Goal: Task Accomplishment & Management: Use online tool/utility

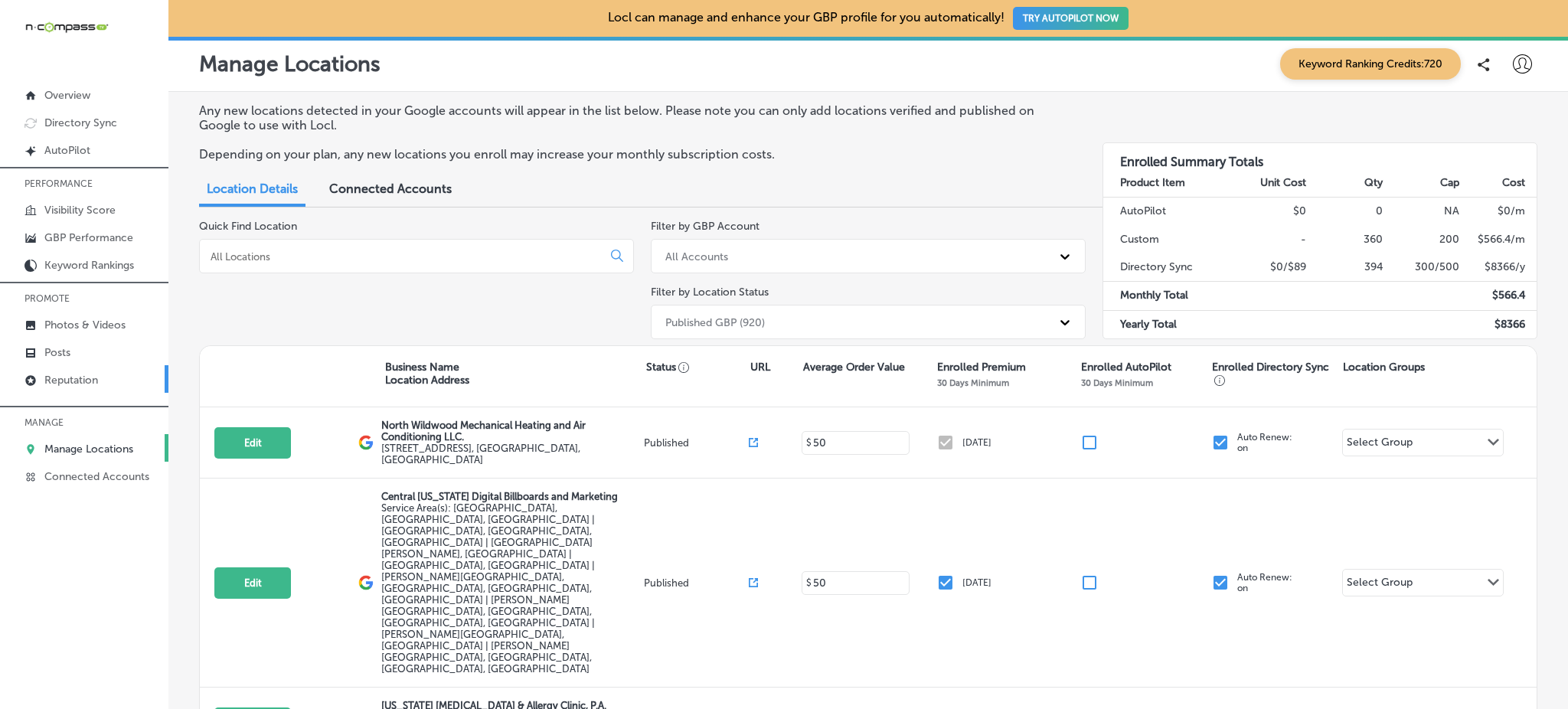
click at [87, 374] on p "Reputation" at bounding box center [71, 380] width 54 height 13
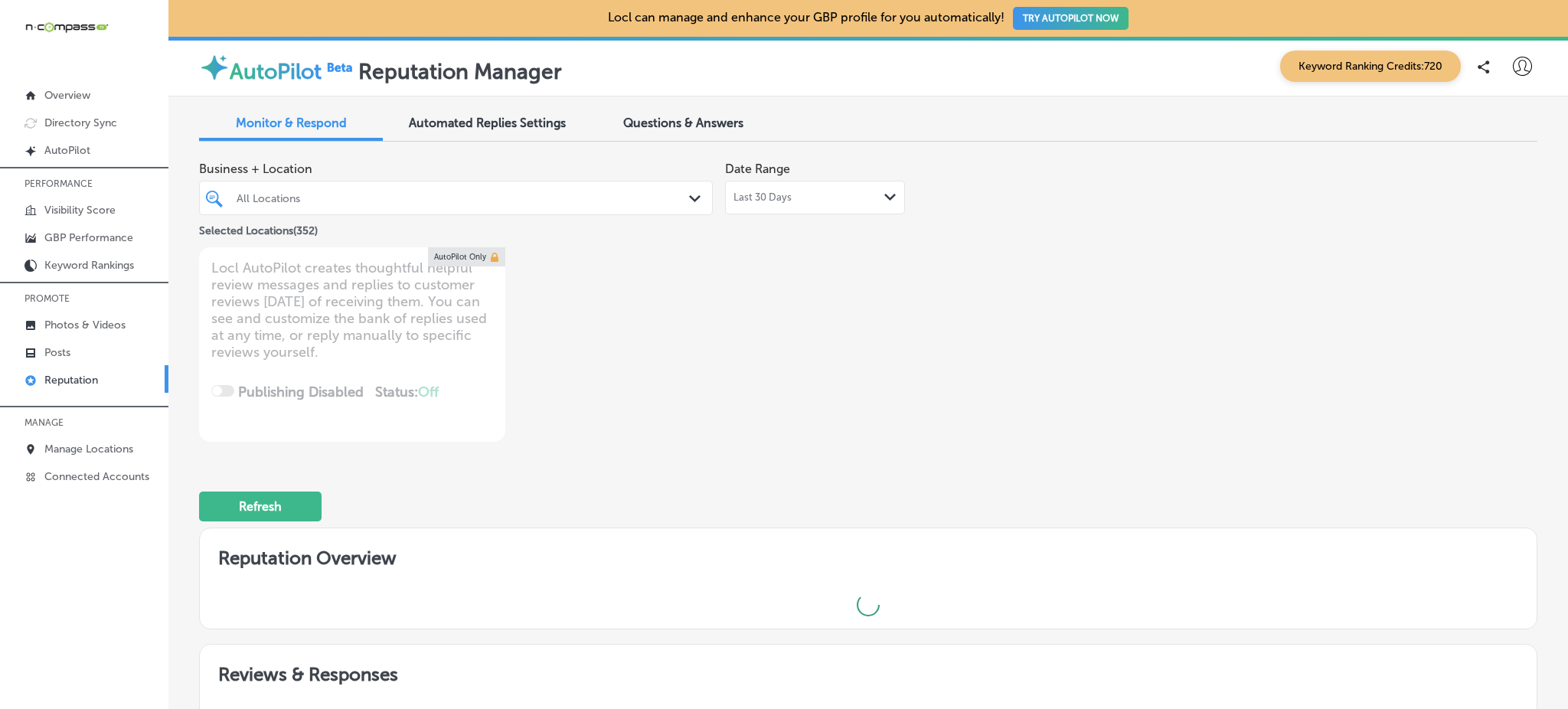
click at [689, 200] on polygon at bounding box center [695, 199] width 12 height 7
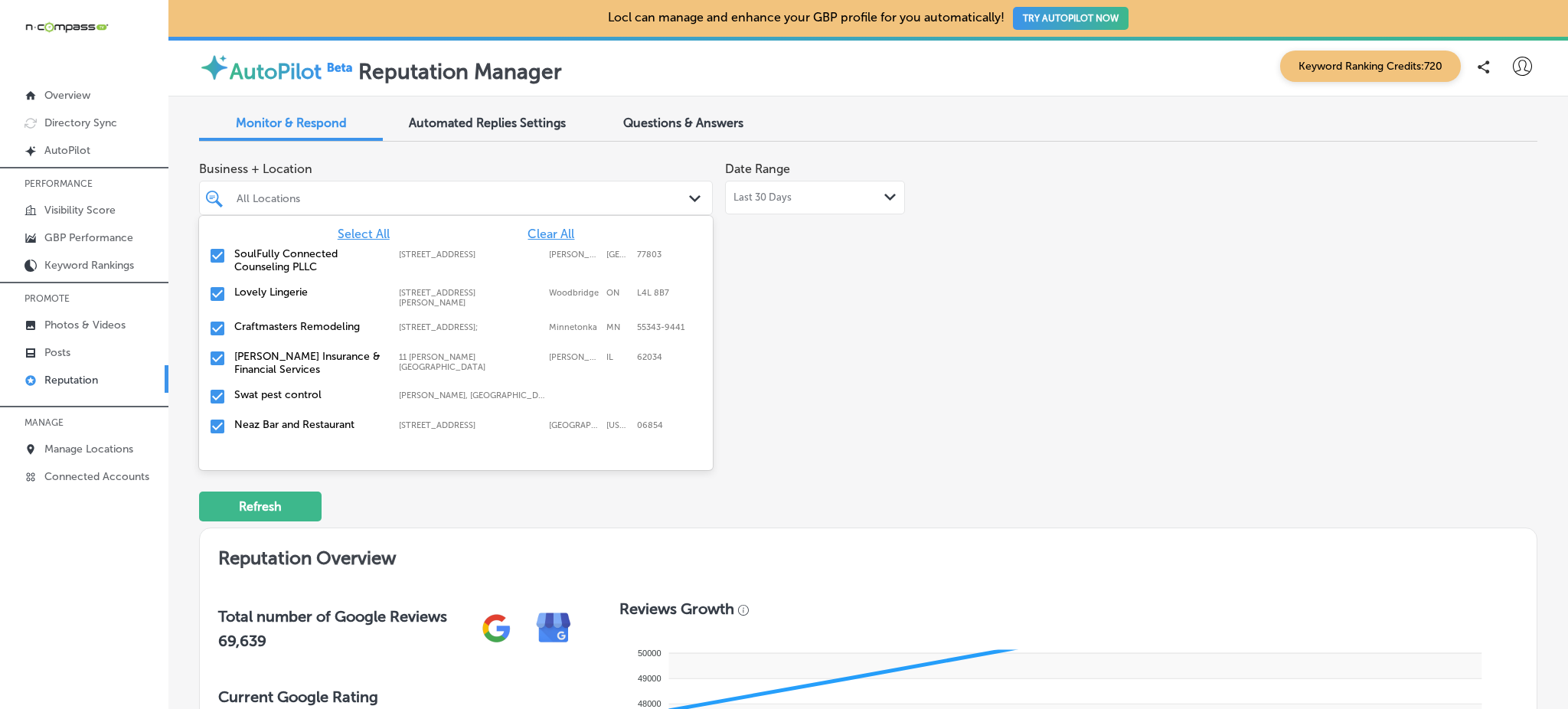
click at [539, 236] on span "Clear All" at bounding box center [551, 234] width 47 height 14
type textarea "x"
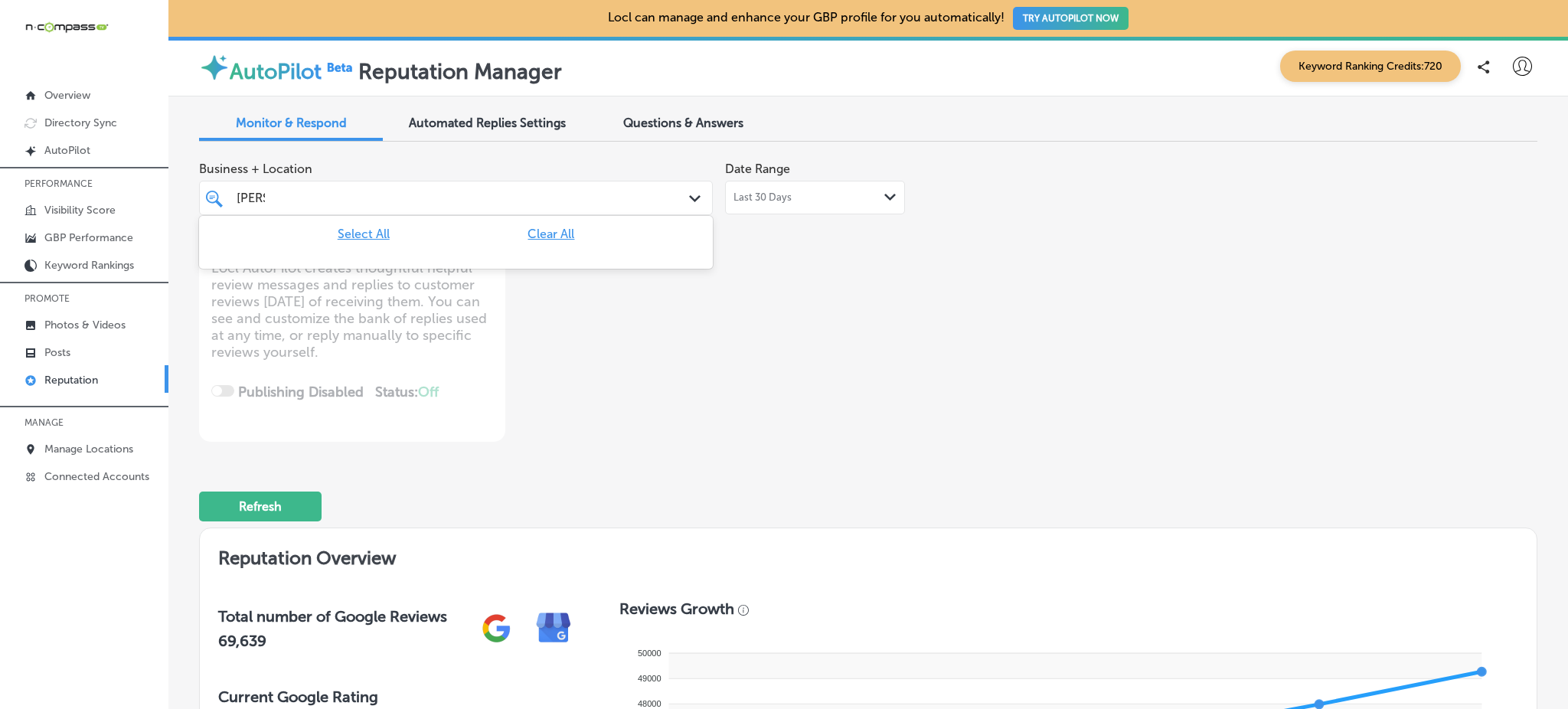
type input "[PERSON_NAME]"
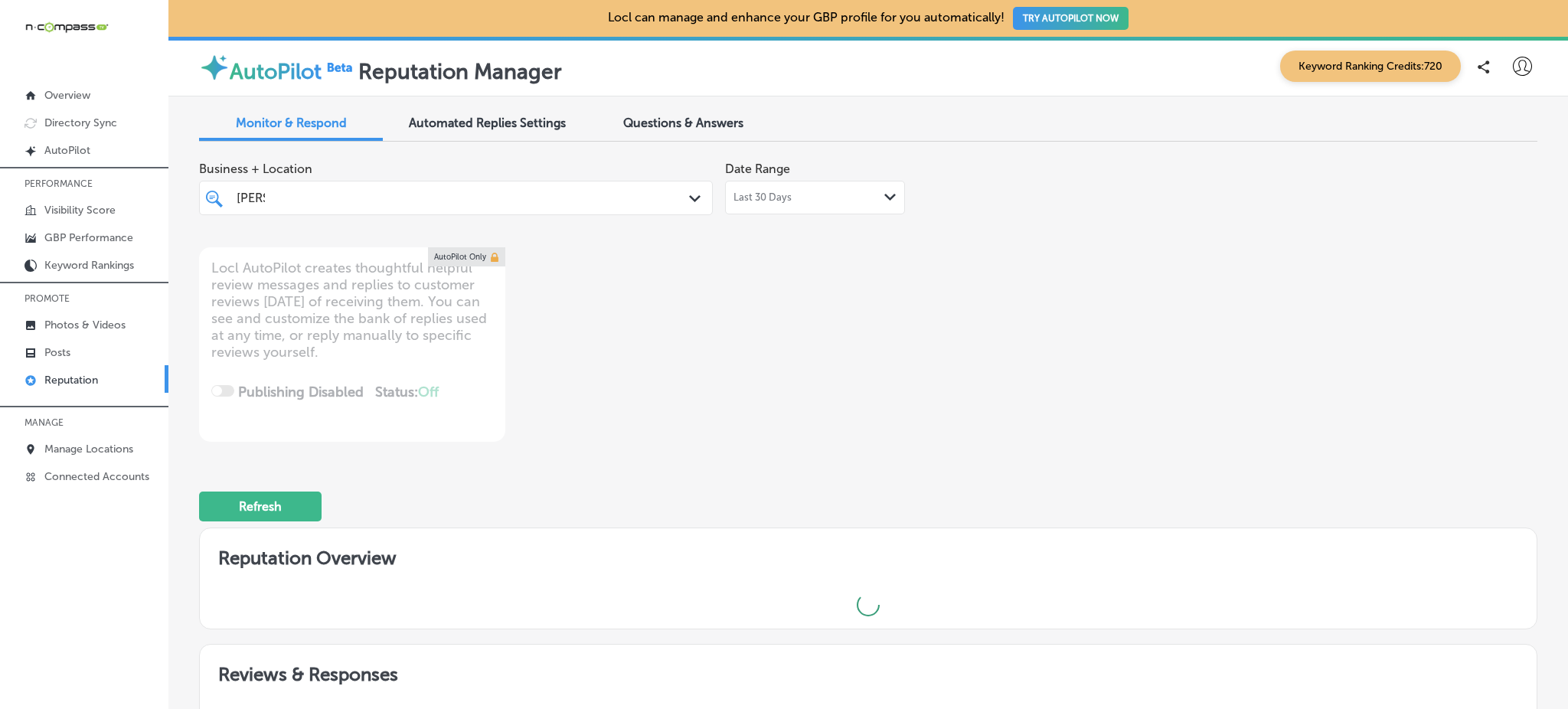
type textarea "x"
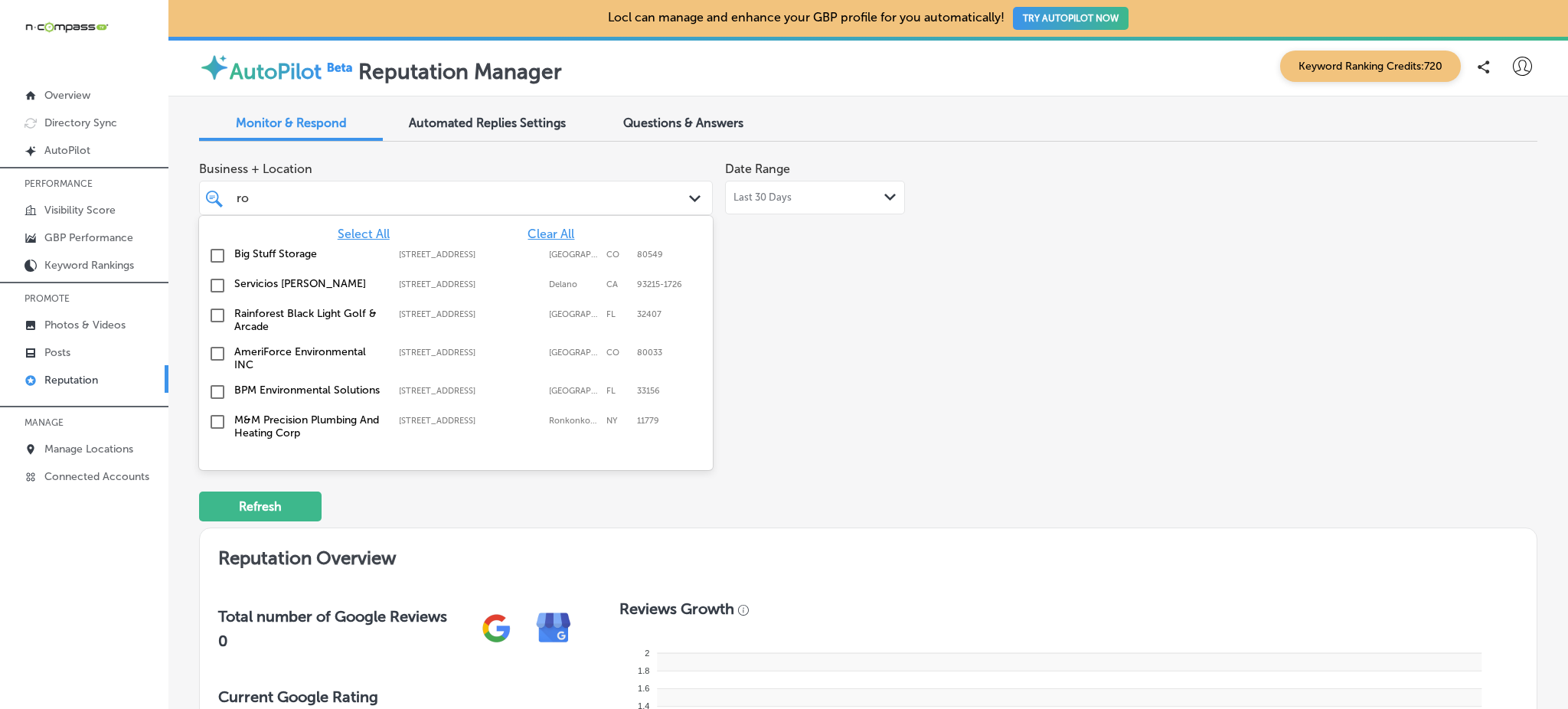
type input "r"
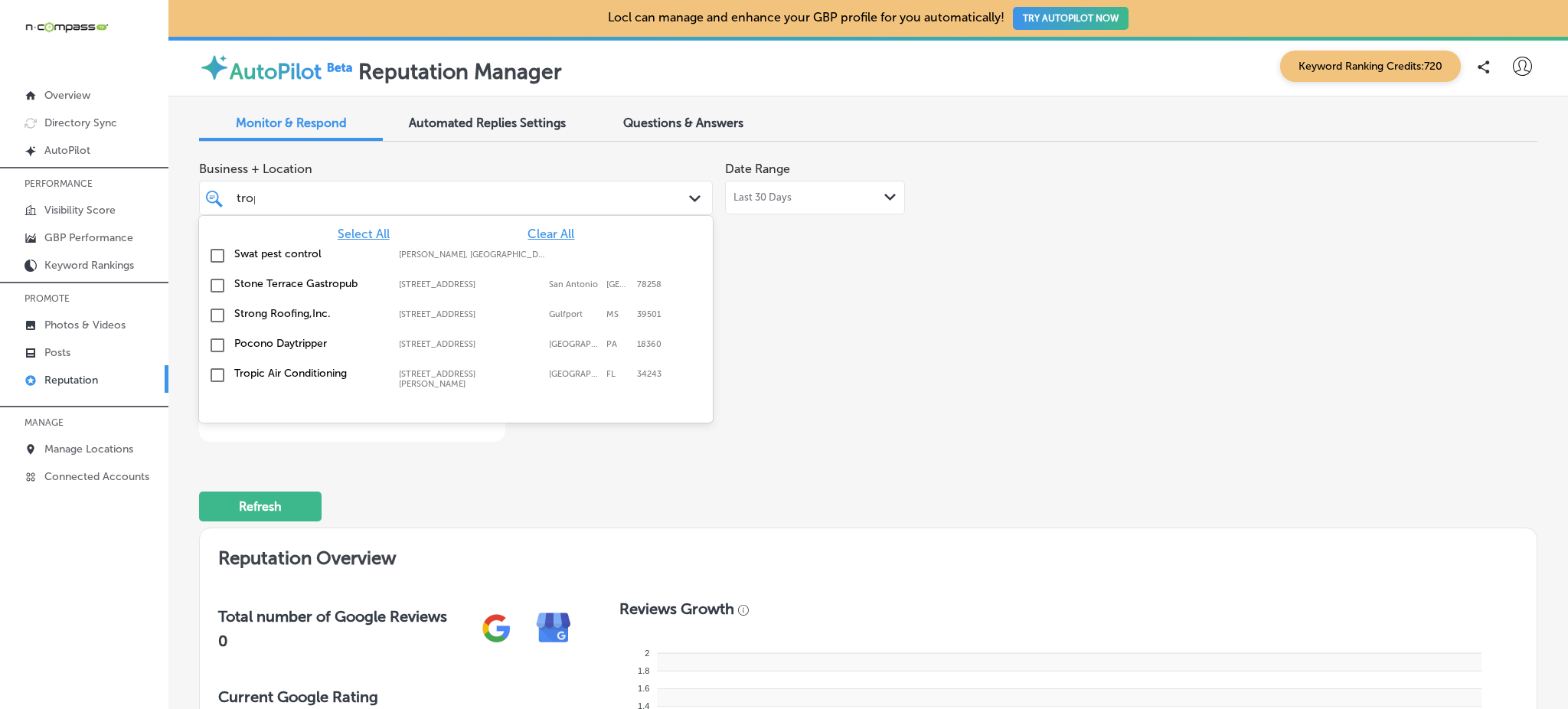
type input "tropi"
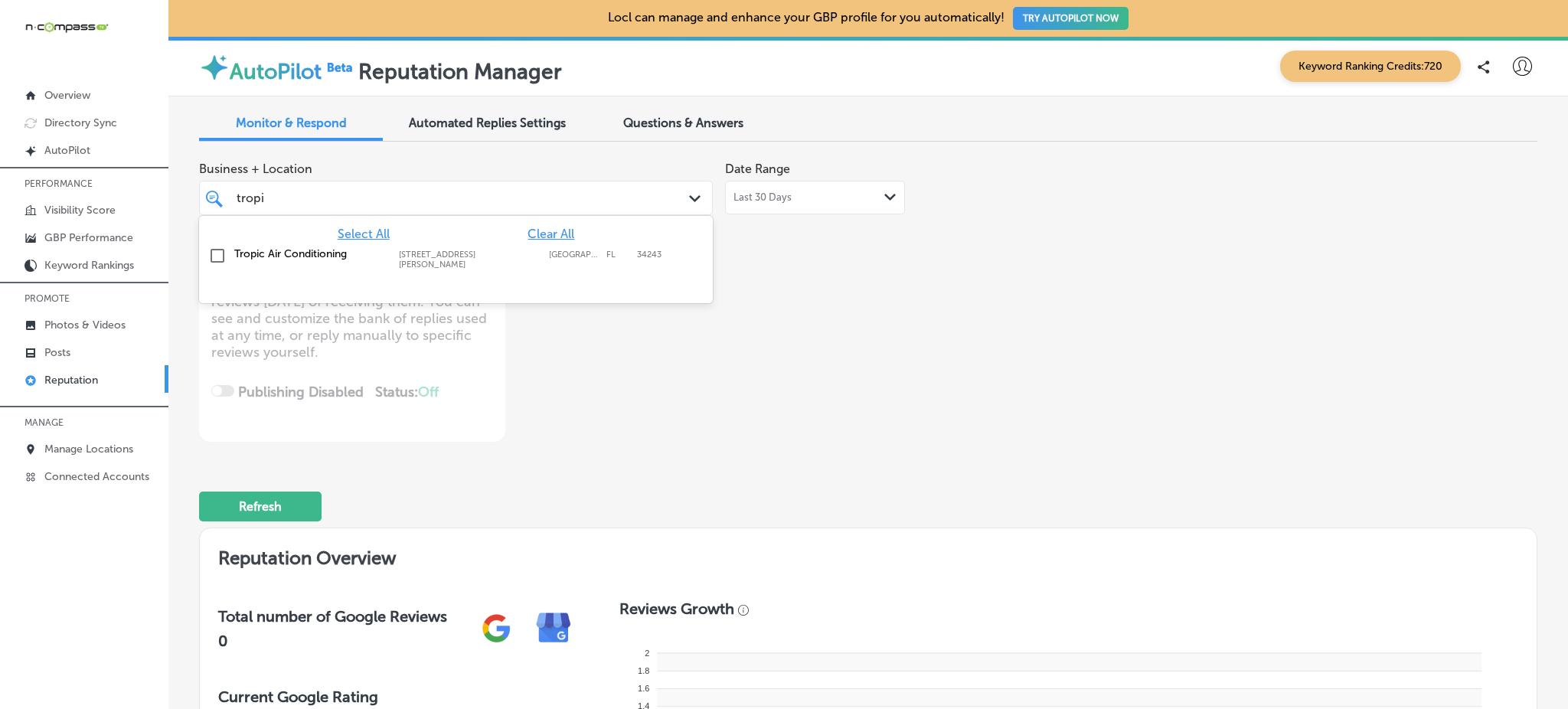
click at [218, 255] on input "checkbox" at bounding box center [218, 256] width 18 height 18
type textarea "x"
type input "tropi"
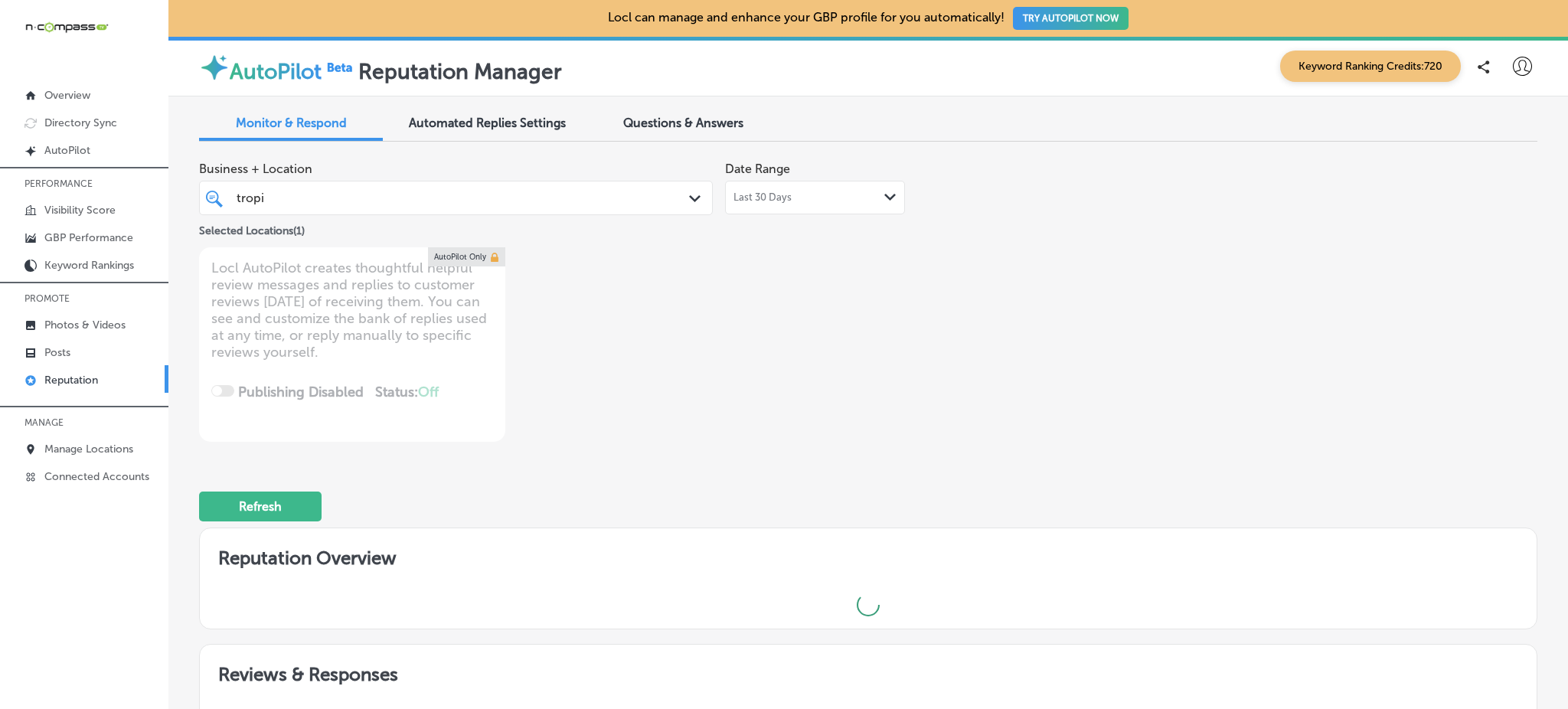
click at [622, 433] on div "Business + Location tropi tropi Path Created with Sketch. Selected Locations ( …" at bounding box center [601, 298] width 803 height 288
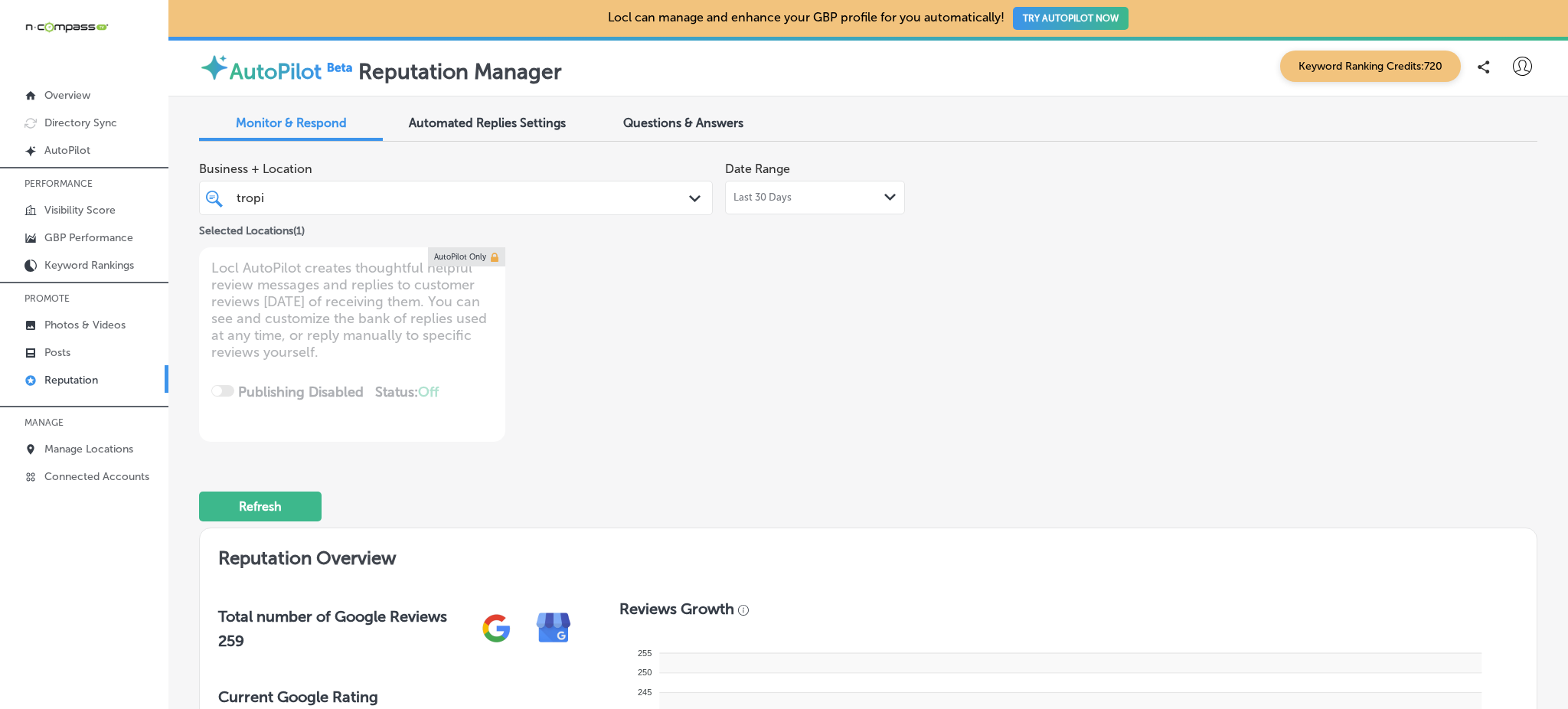
type textarea "x"
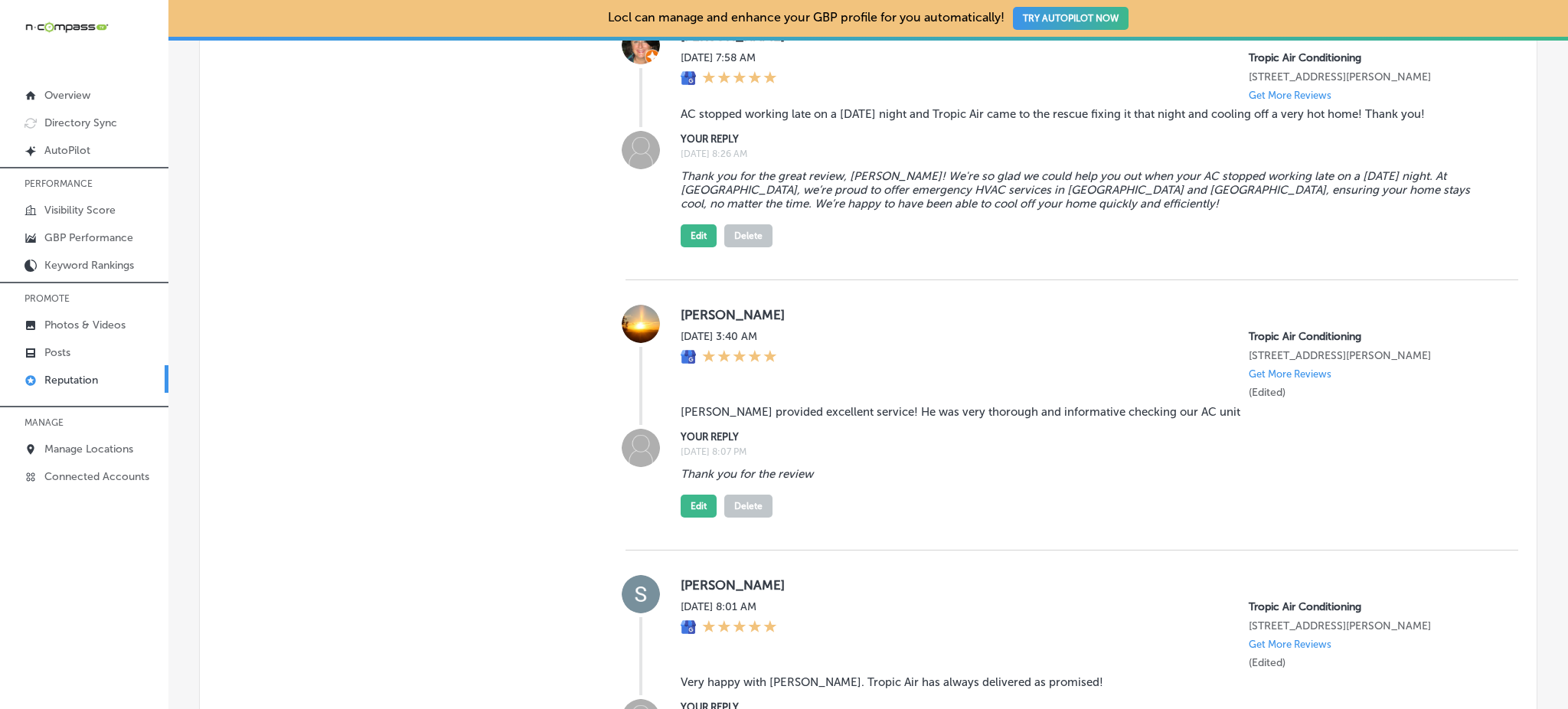
scroll to position [2348, 0]
